Goal: Navigation & Orientation: Find specific page/section

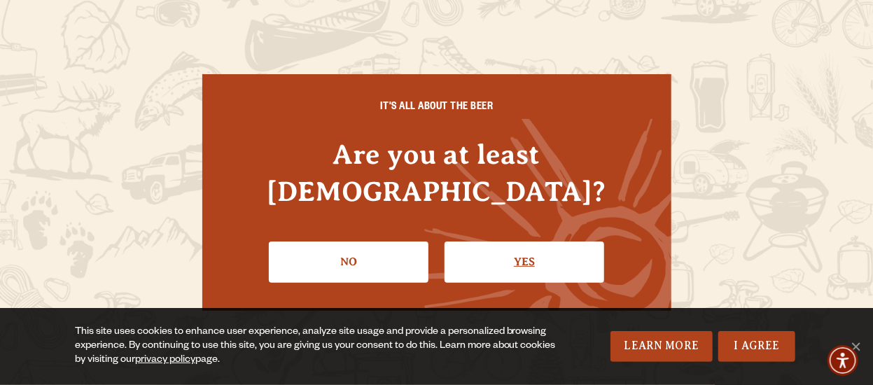
click at [535, 243] on link "Yes" at bounding box center [524, 261] width 160 height 41
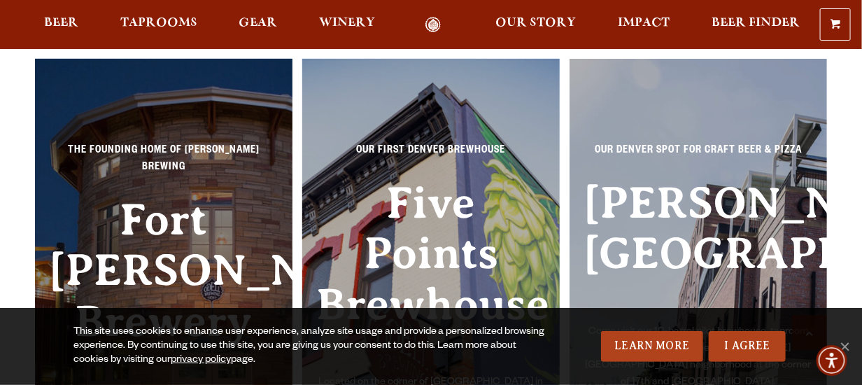
scroll to position [7742, 0]
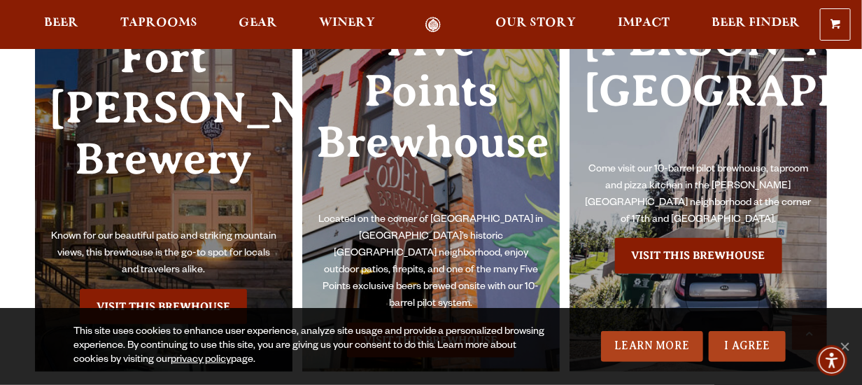
click at [188, 170] on h3 "Fort [PERSON_NAME] Brewery" at bounding box center [164, 130] width 230 height 197
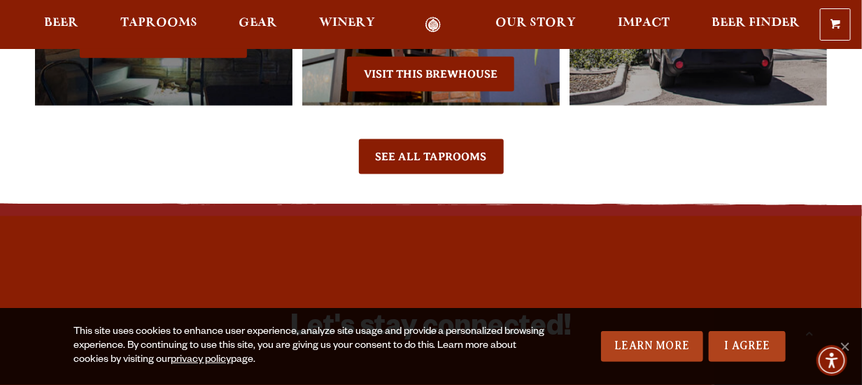
scroll to position [8022, 0]
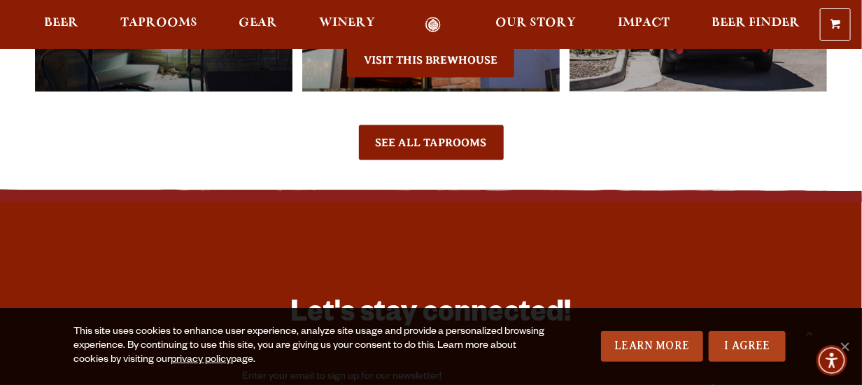
click at [167, 44] on link "Visit this Brewhouse" at bounding box center [163, 26] width 167 height 35
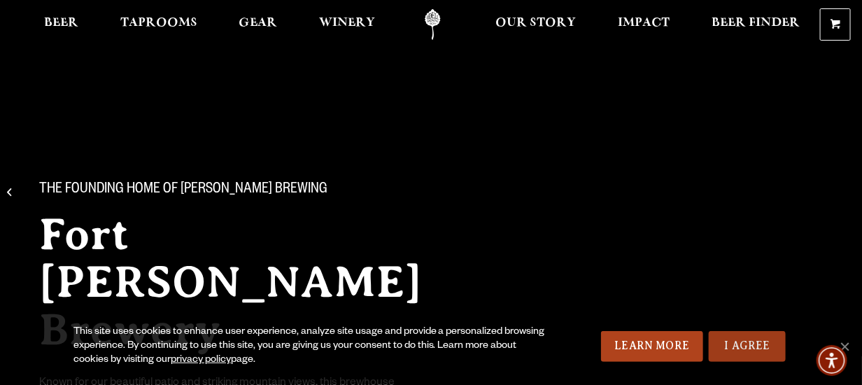
click at [758, 352] on link "I Agree" at bounding box center [747, 346] width 77 height 31
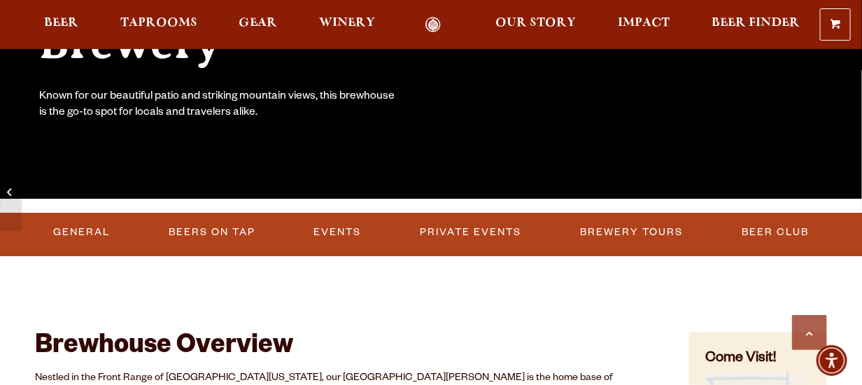
scroll to position [350, 0]
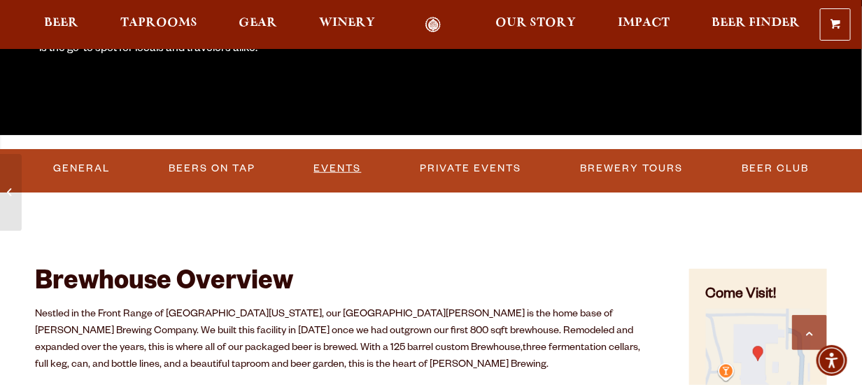
click at [341, 169] on link "Events" at bounding box center [338, 169] width 59 height 32
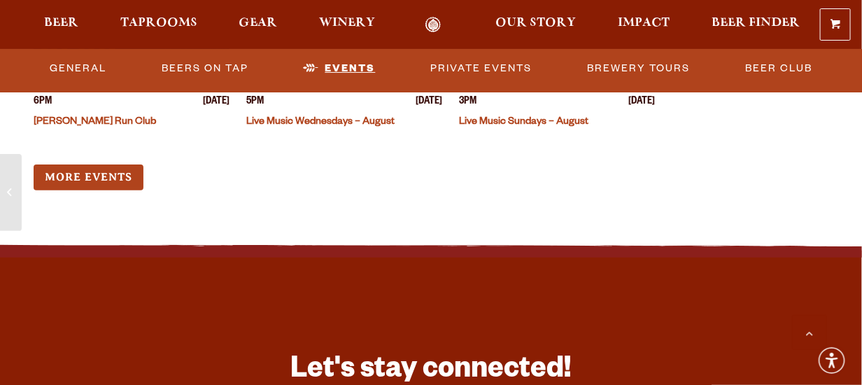
scroll to position [5661, 0]
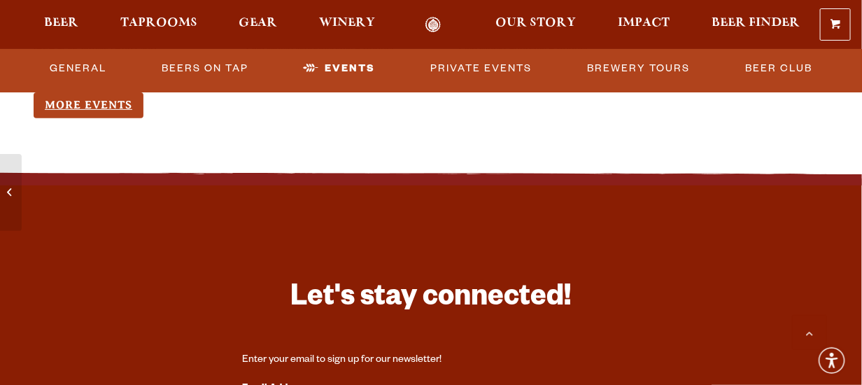
click at [73, 101] on link "More Events" at bounding box center [89, 105] width 110 height 26
